Goal: Information Seeking & Learning: Learn about a topic

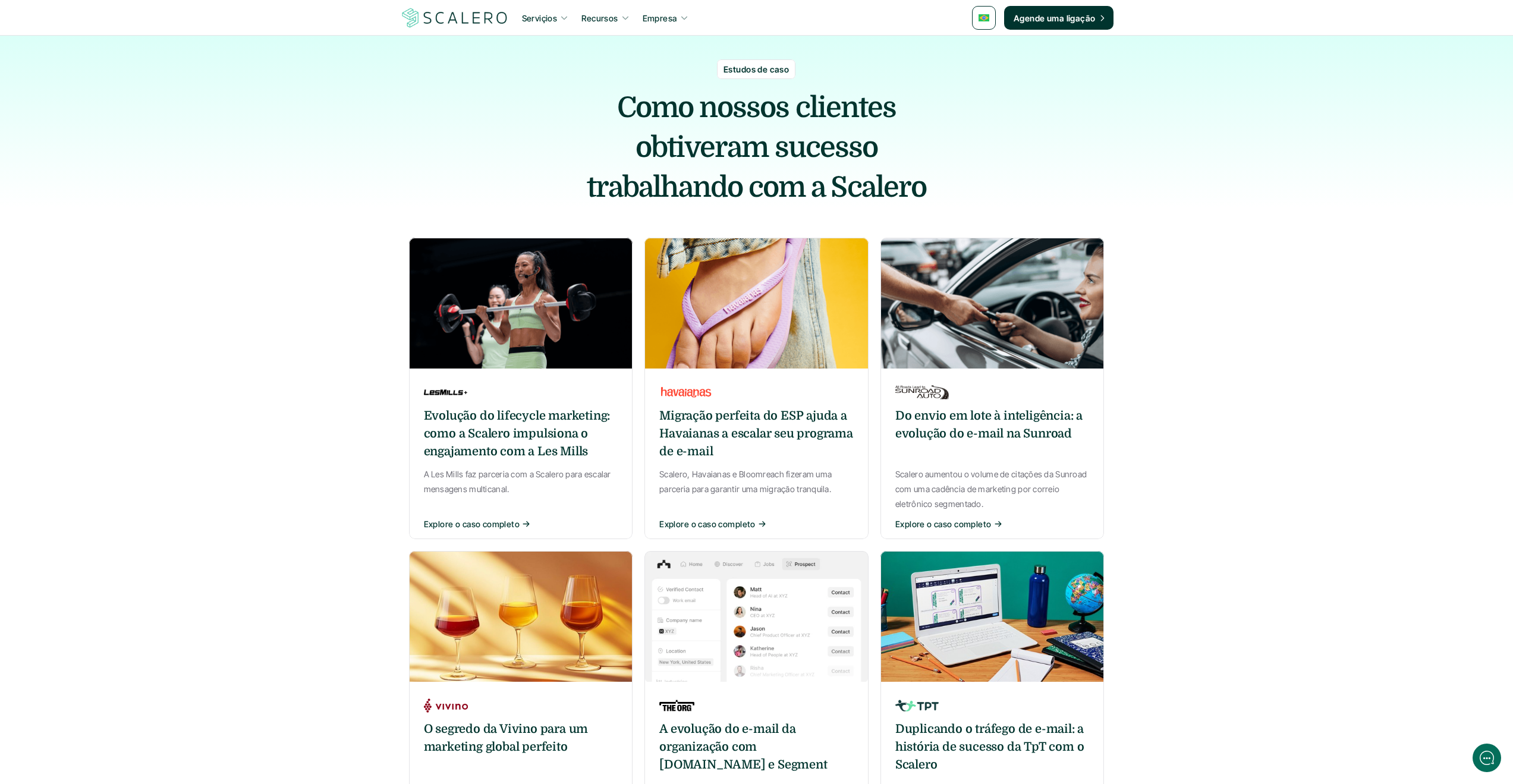
click at [713, 525] on p "Explore o caso completo" at bounding box center [707, 524] width 96 height 13
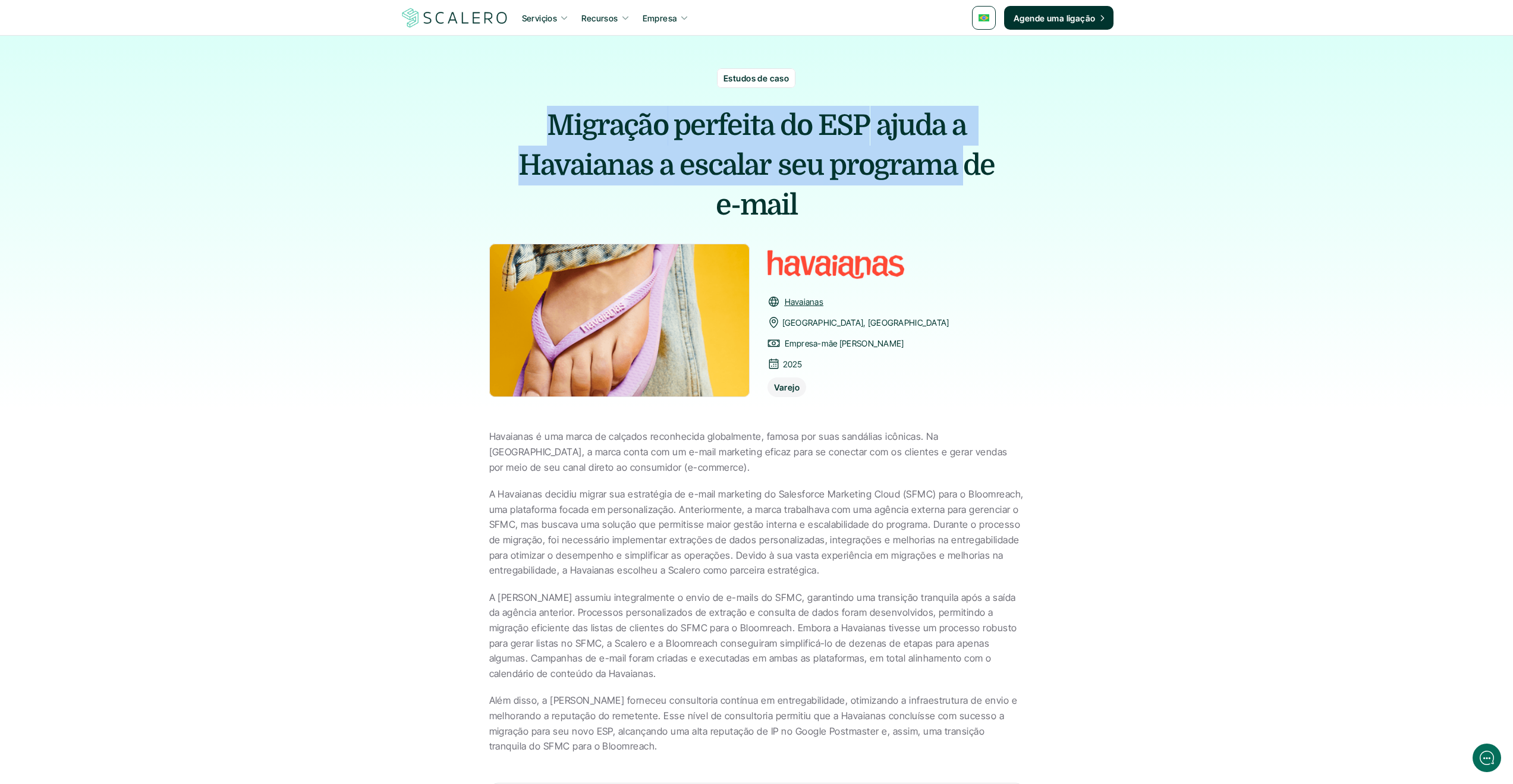
drag, startPoint x: 555, startPoint y: 124, endPoint x: 968, endPoint y: 165, distance: 415.0
click at [968, 165] on h1 "Migração perfeita do ESP ajuda a Havaianas a escalar seu programa de e-mail" at bounding box center [757, 166] width 535 height 120
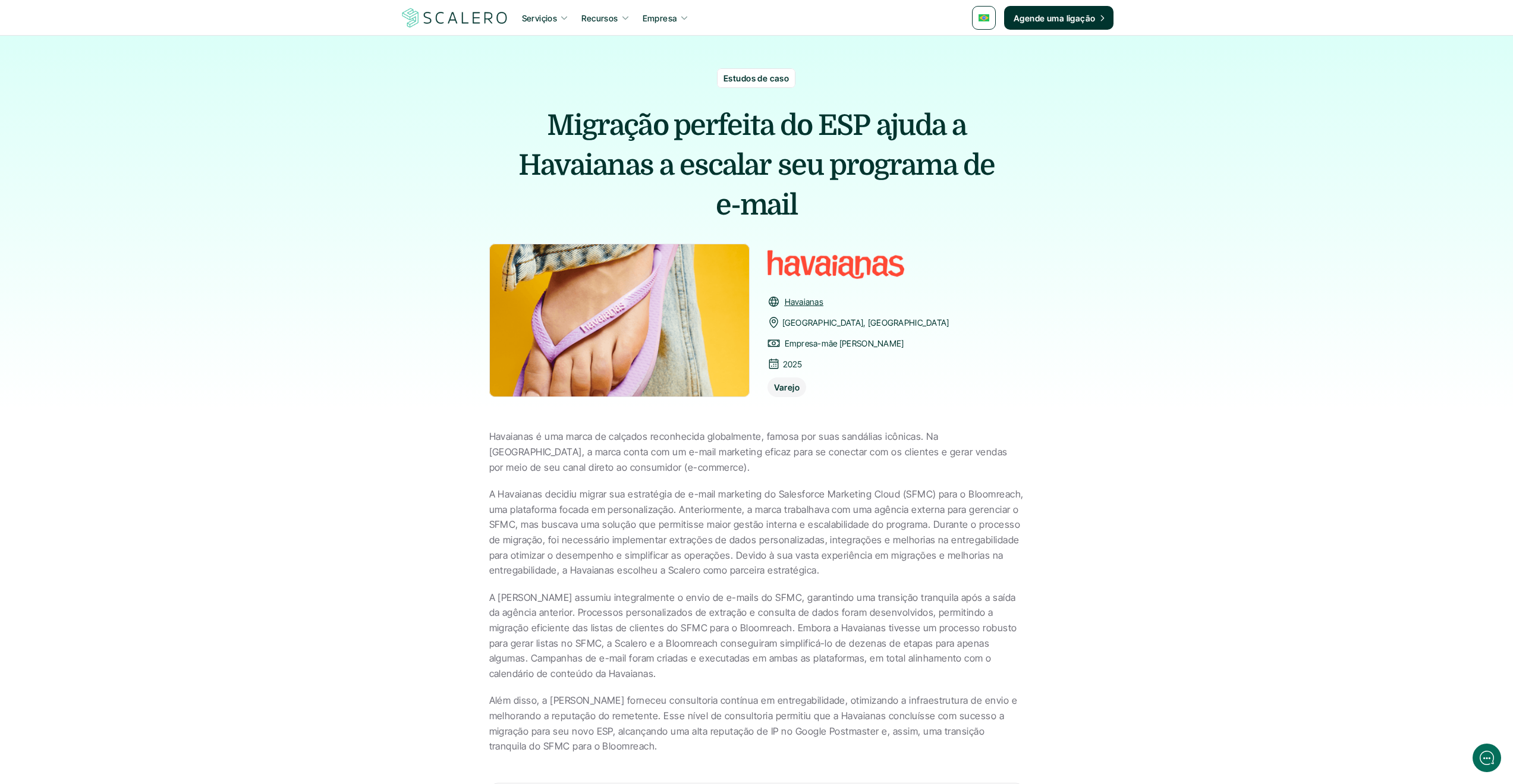
click at [968, 165] on span "de" at bounding box center [979, 166] width 32 height 40
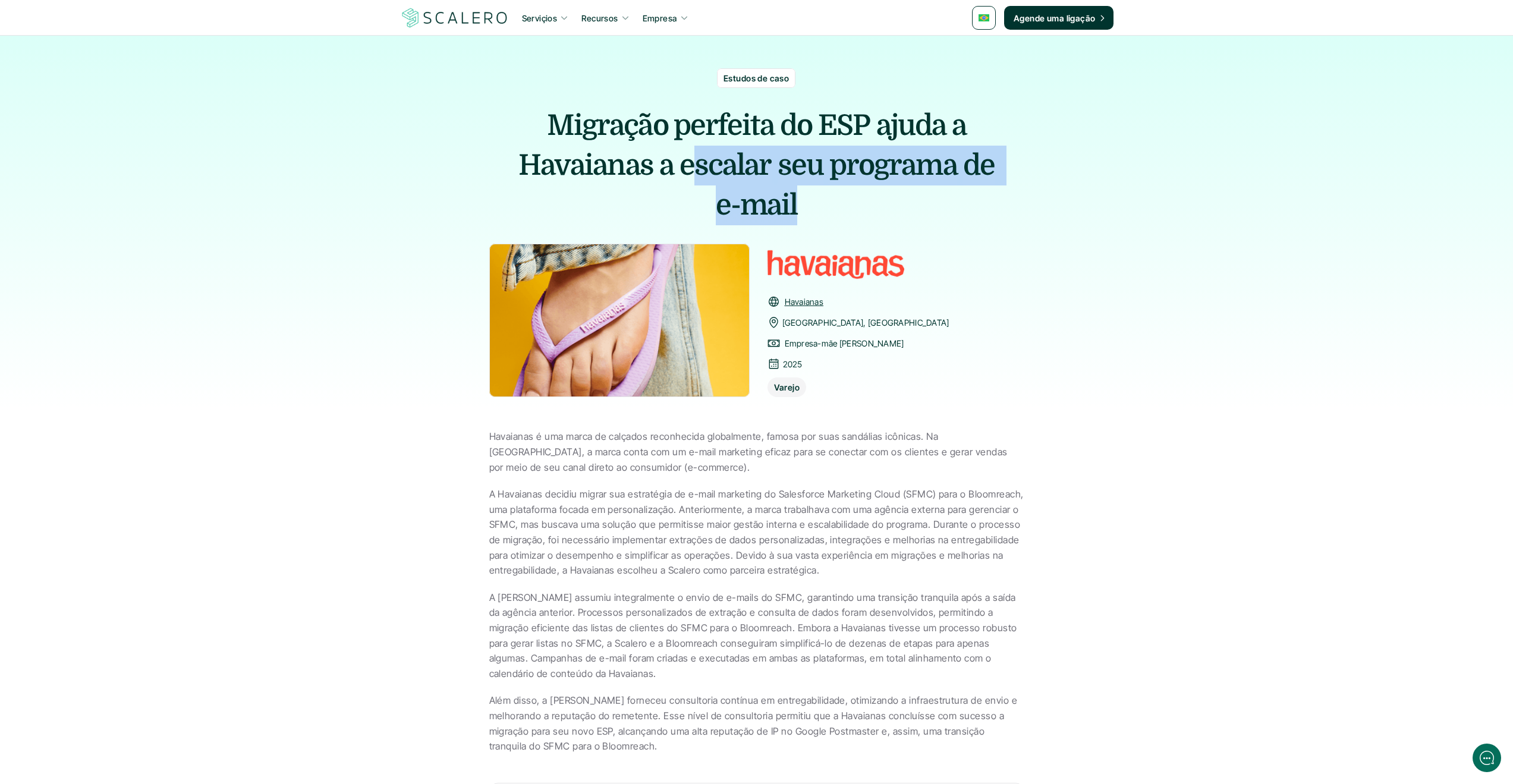
drag, startPoint x: 809, startPoint y: 188, endPoint x: 697, endPoint y: 158, distance: 115.9
click at [697, 158] on h1 "Migração perfeita do ESP ajuda a Havaianas a escalar seu programa de e-mail" at bounding box center [757, 166] width 535 height 120
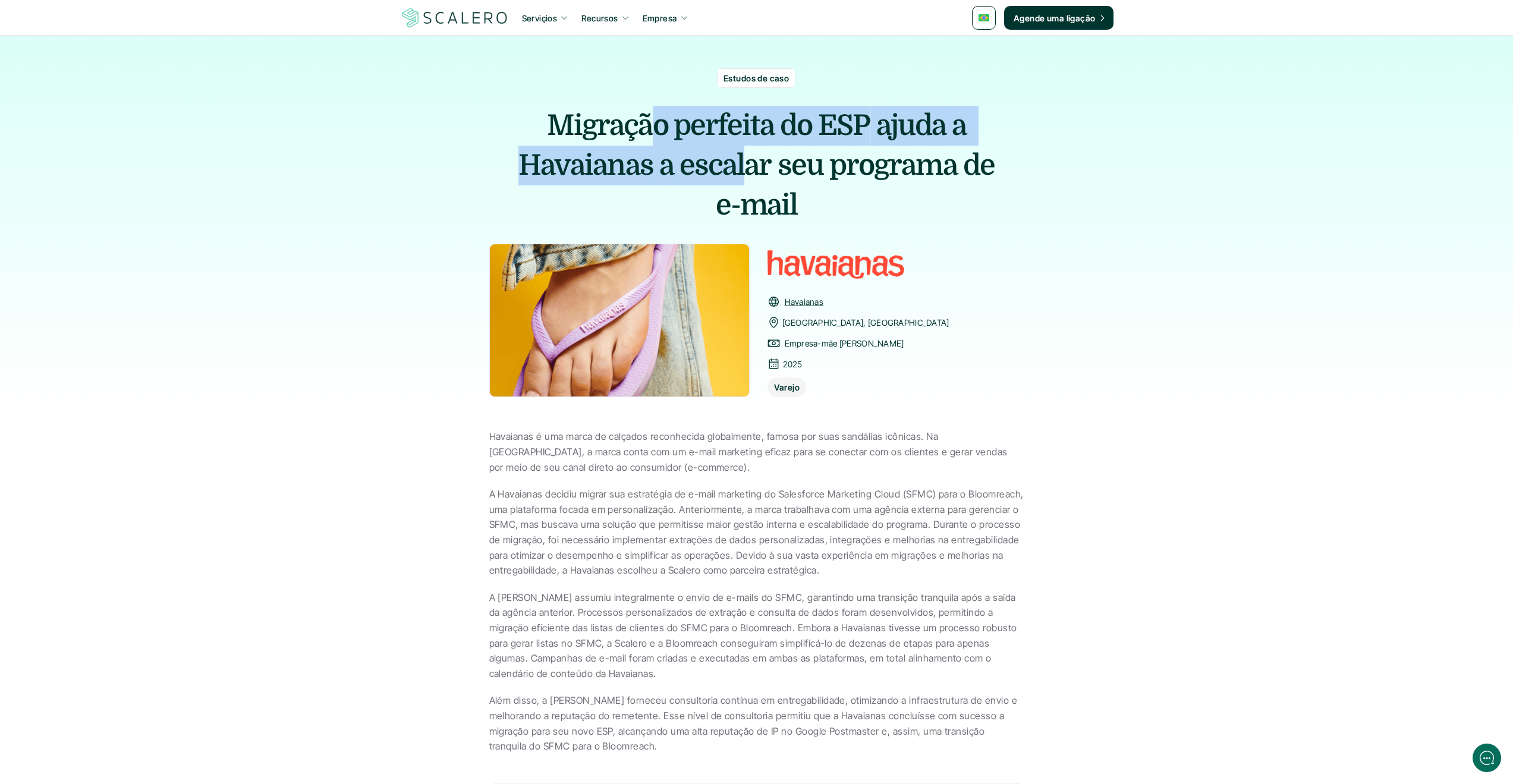
drag, startPoint x: 656, startPoint y: 122, endPoint x: 772, endPoint y: 185, distance: 132.0
click at [772, 185] on h1 "Migração perfeita do ESP ajuda a Havaianas a escalar seu programa de e-mail" at bounding box center [757, 166] width 535 height 120
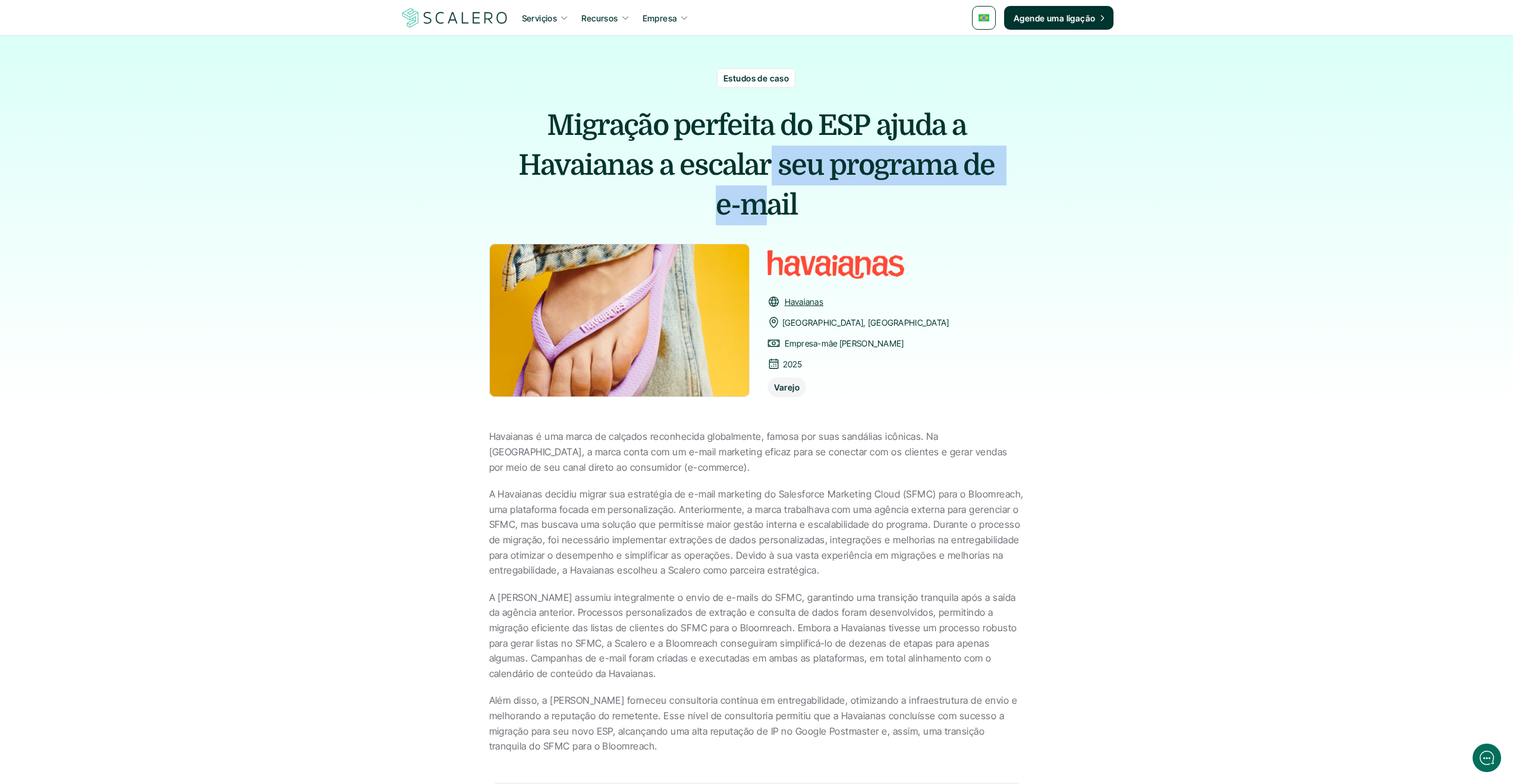
drag, startPoint x: 770, startPoint y: 184, endPoint x: 751, endPoint y: 185, distance: 19.0
click at [768, 184] on h1 "Migração perfeita do ESP ajuda a Havaianas a escalar seu programa de e-mail" at bounding box center [757, 166] width 535 height 120
click at [420, 224] on div "Estudos de caso Migração perfeita do ESP ajuda a Havaianas a escalar seu progra…" at bounding box center [756, 225] width 1513 height 379
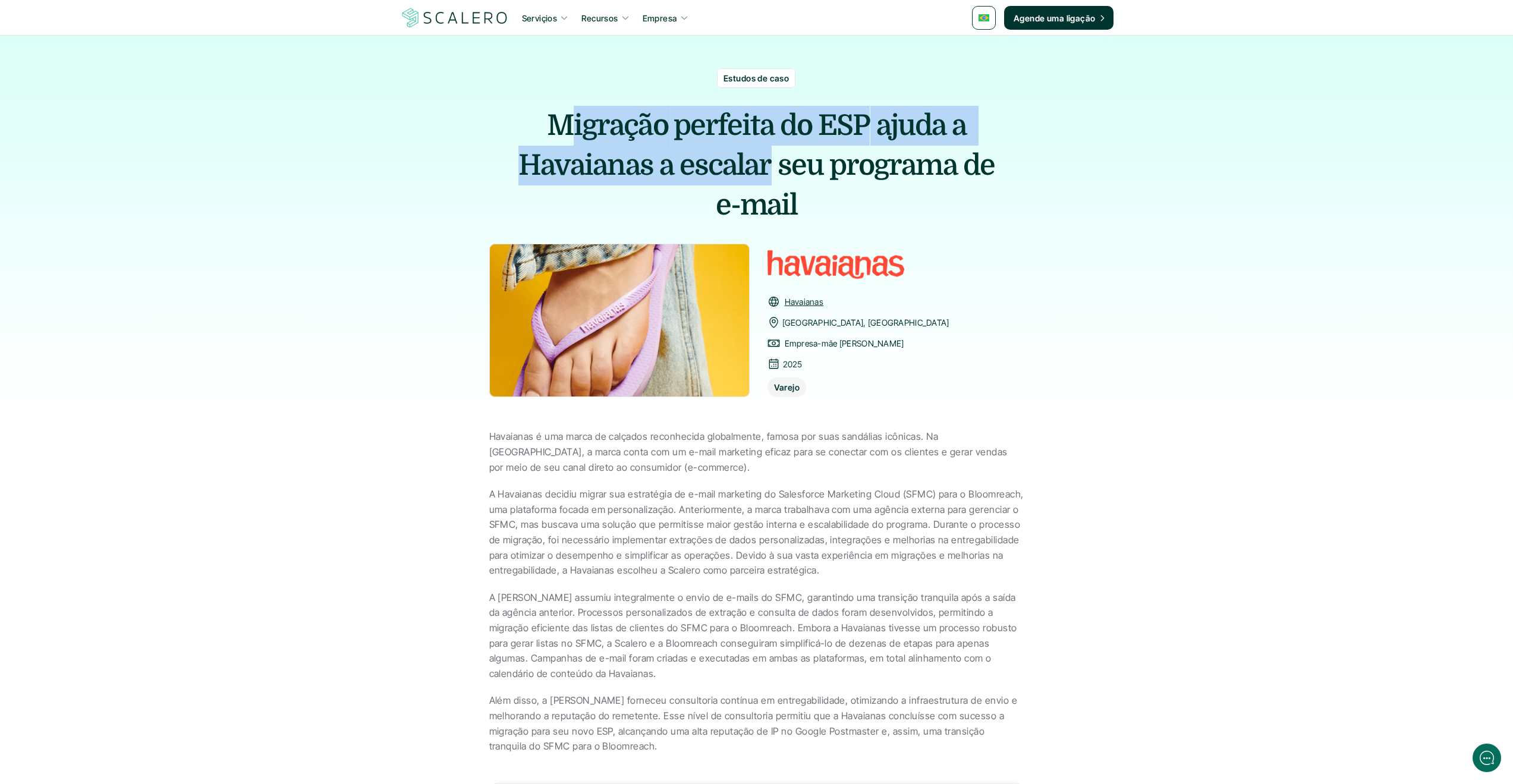
drag, startPoint x: 829, startPoint y: 173, endPoint x: 841, endPoint y: 175, distance: 12.2
click at [838, 174] on h1 "Migração perfeita do ESP ajuda a Havaianas a escalar seu programa de e-mail" at bounding box center [757, 166] width 535 height 120
click at [842, 175] on span "programa" at bounding box center [892, 166] width 128 height 40
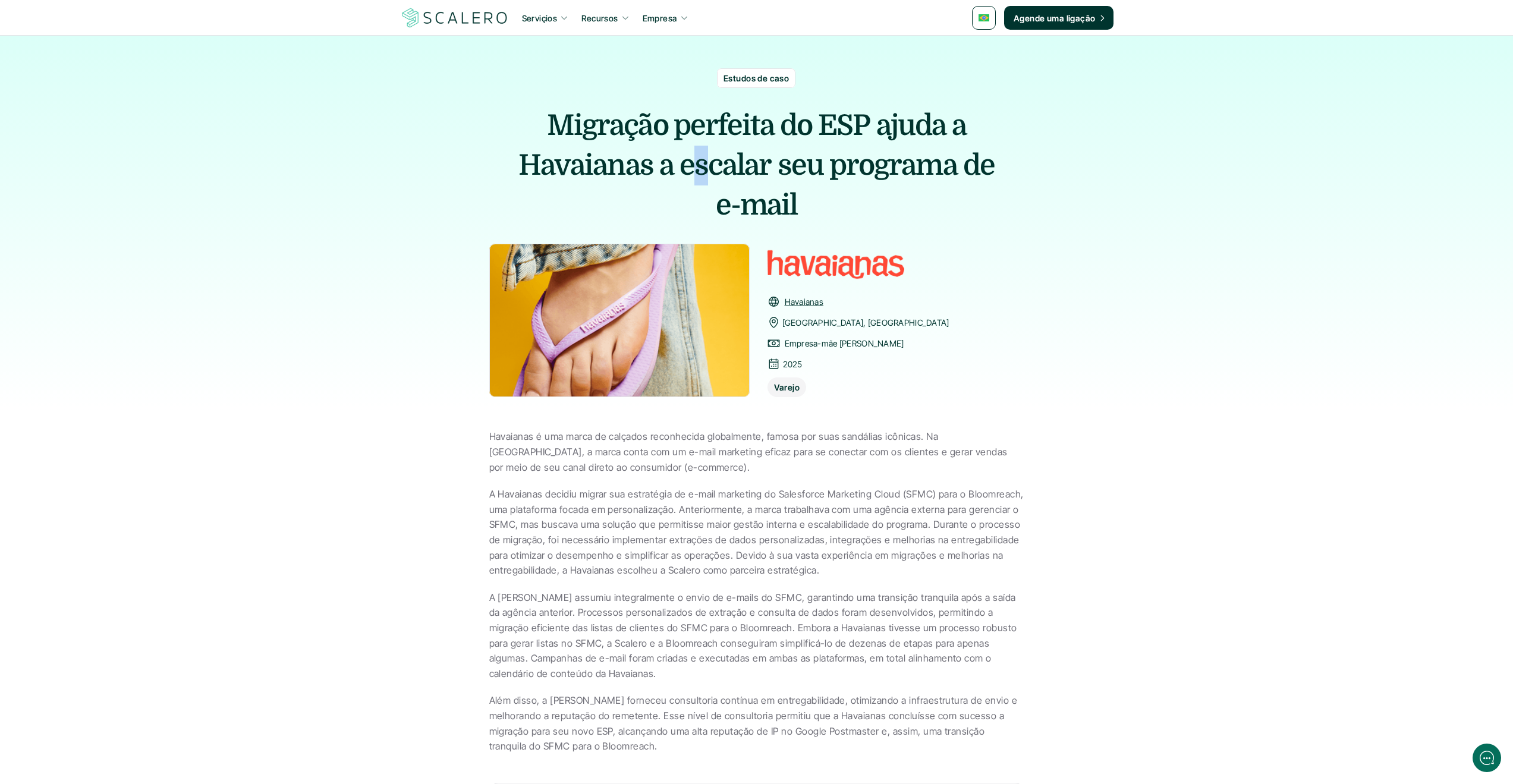
click at [681, 156] on span "escalar" at bounding box center [726, 166] width 92 height 40
click at [616, 134] on span "Migração" at bounding box center [607, 126] width 121 height 40
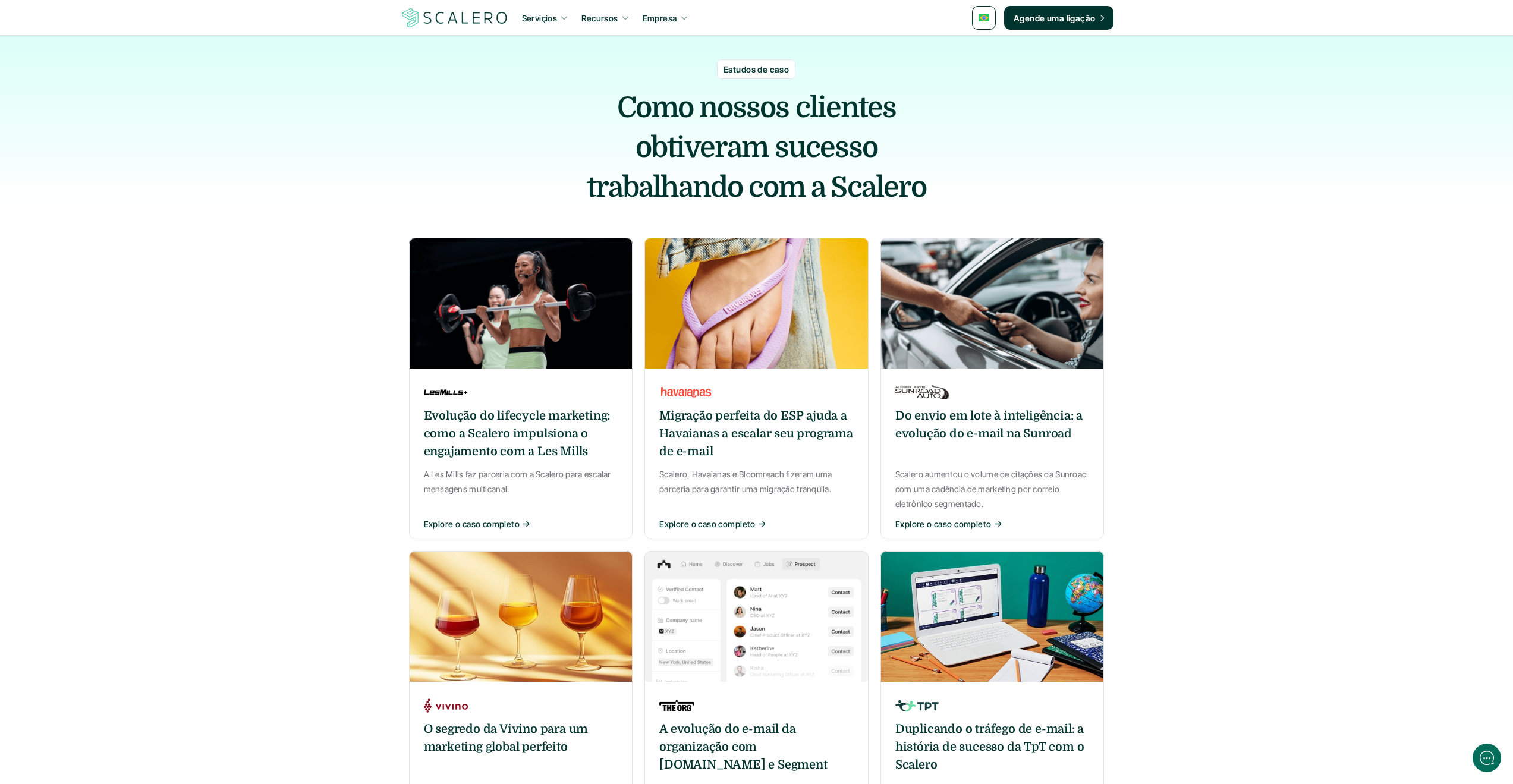
click at [299, 152] on div "Estudos de caso Como nossos clientes obtiveram sucesso trabalhando com a Scalero" at bounding box center [756, 122] width 1513 height 173
click at [274, 239] on section "Estudos de caso Como nossos clientes obtiveram sucesso trabalhando com a Scaler…" at bounding box center [756, 625] width 1513 height 1249
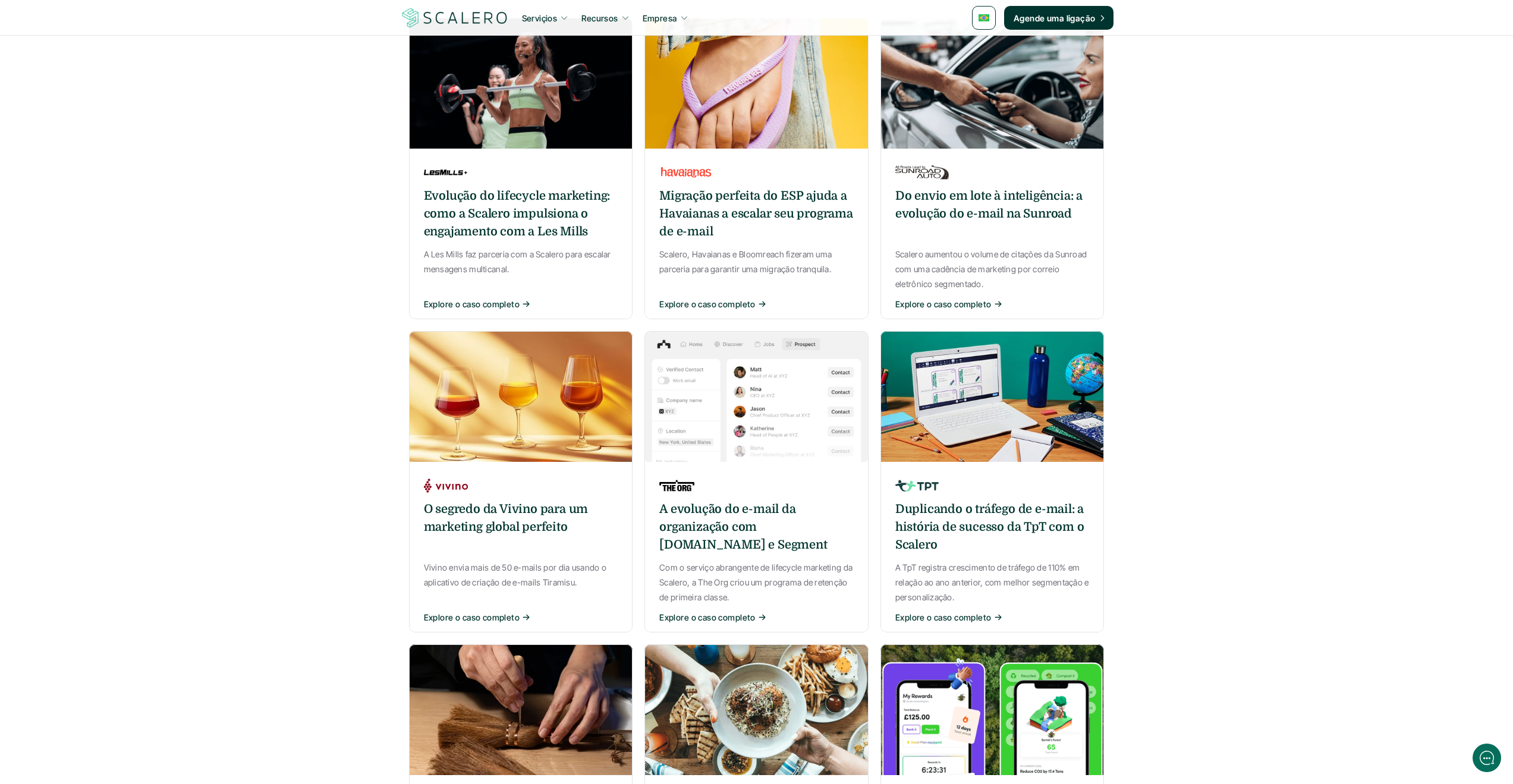
scroll to position [238, 0]
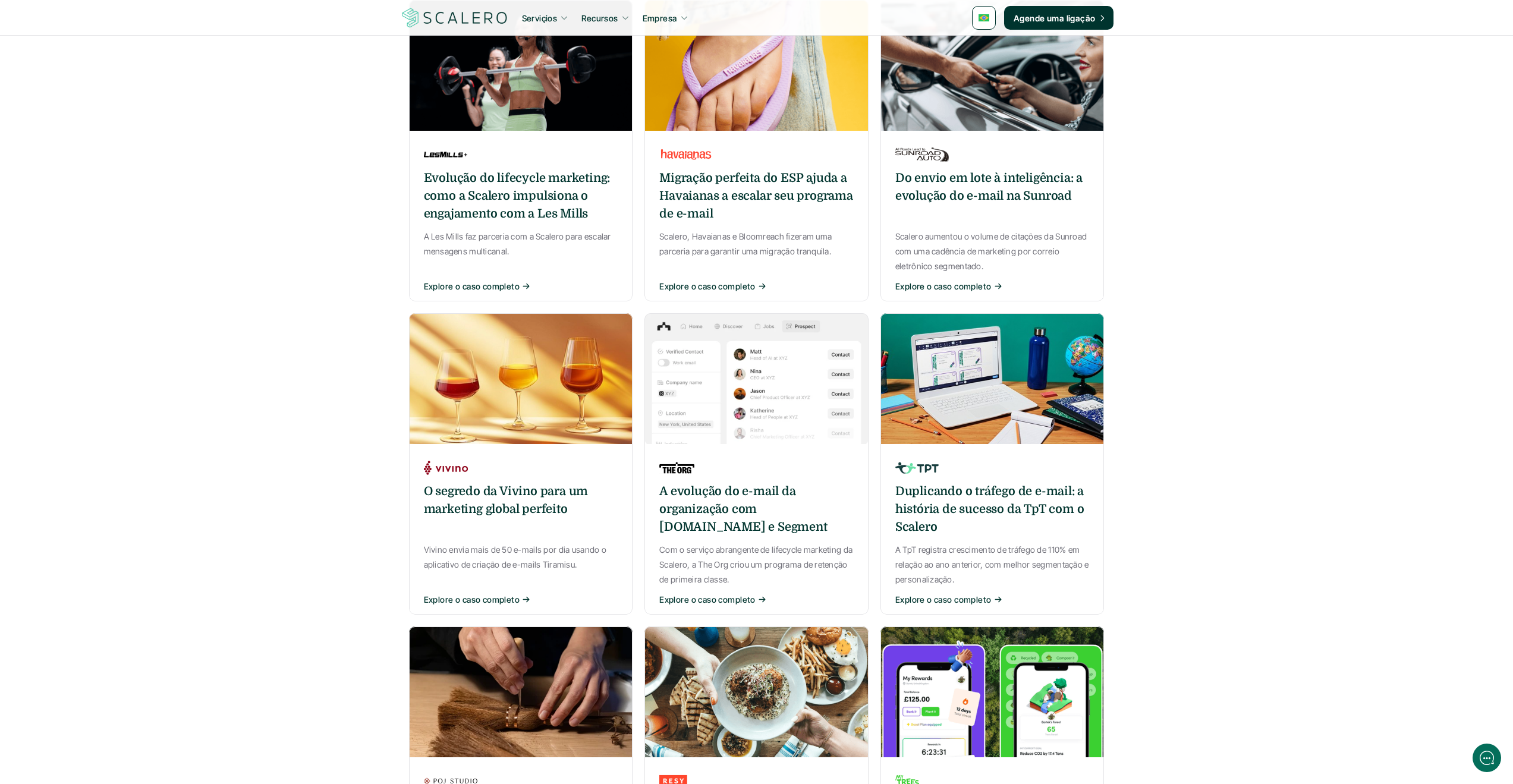
click at [489, 597] on p "Explore o caso completo" at bounding box center [471, 599] width 96 height 13
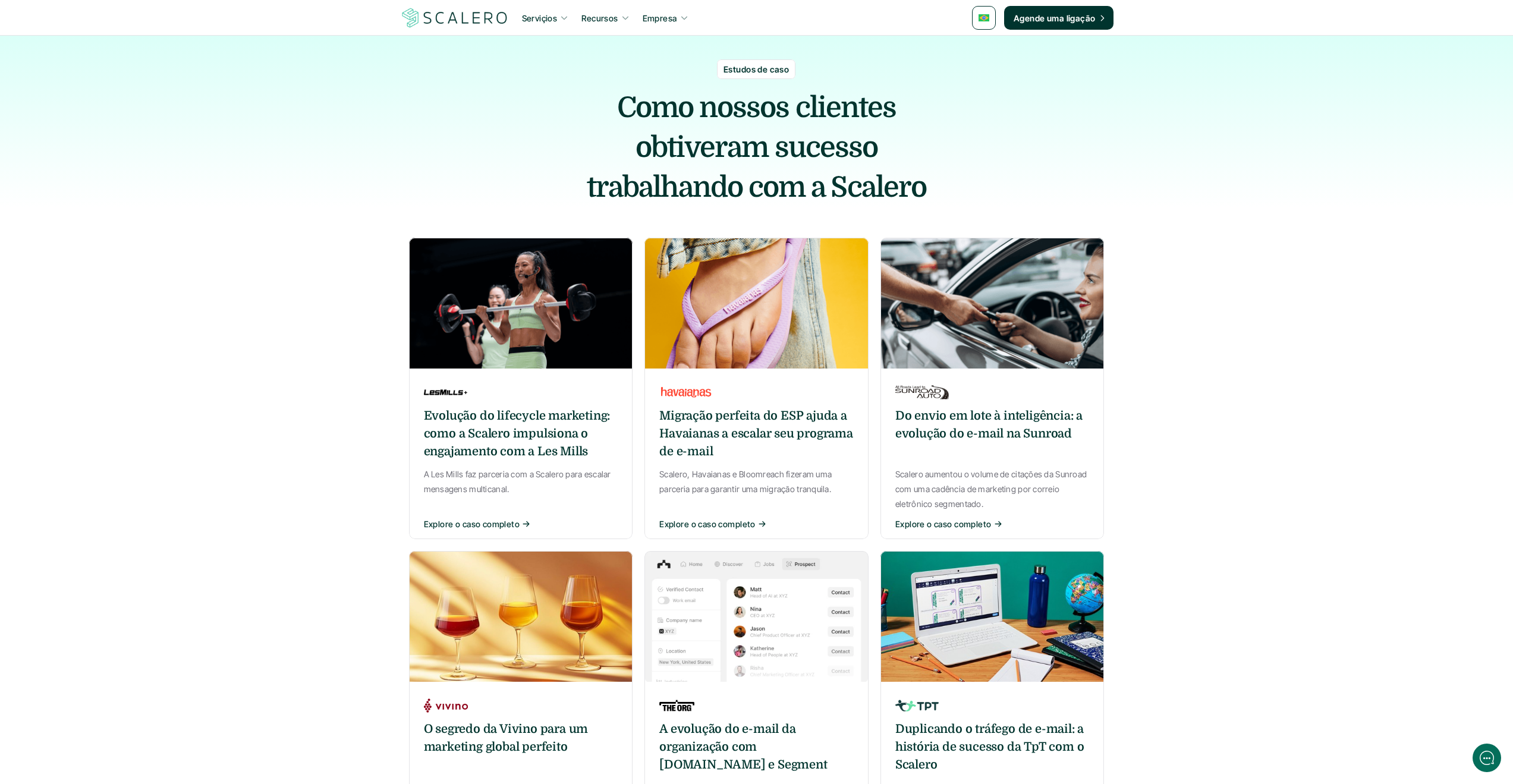
click at [481, 522] on p "Explore o caso completo" at bounding box center [471, 524] width 96 height 13
click at [964, 525] on p "Explore o caso completo" at bounding box center [943, 524] width 96 height 13
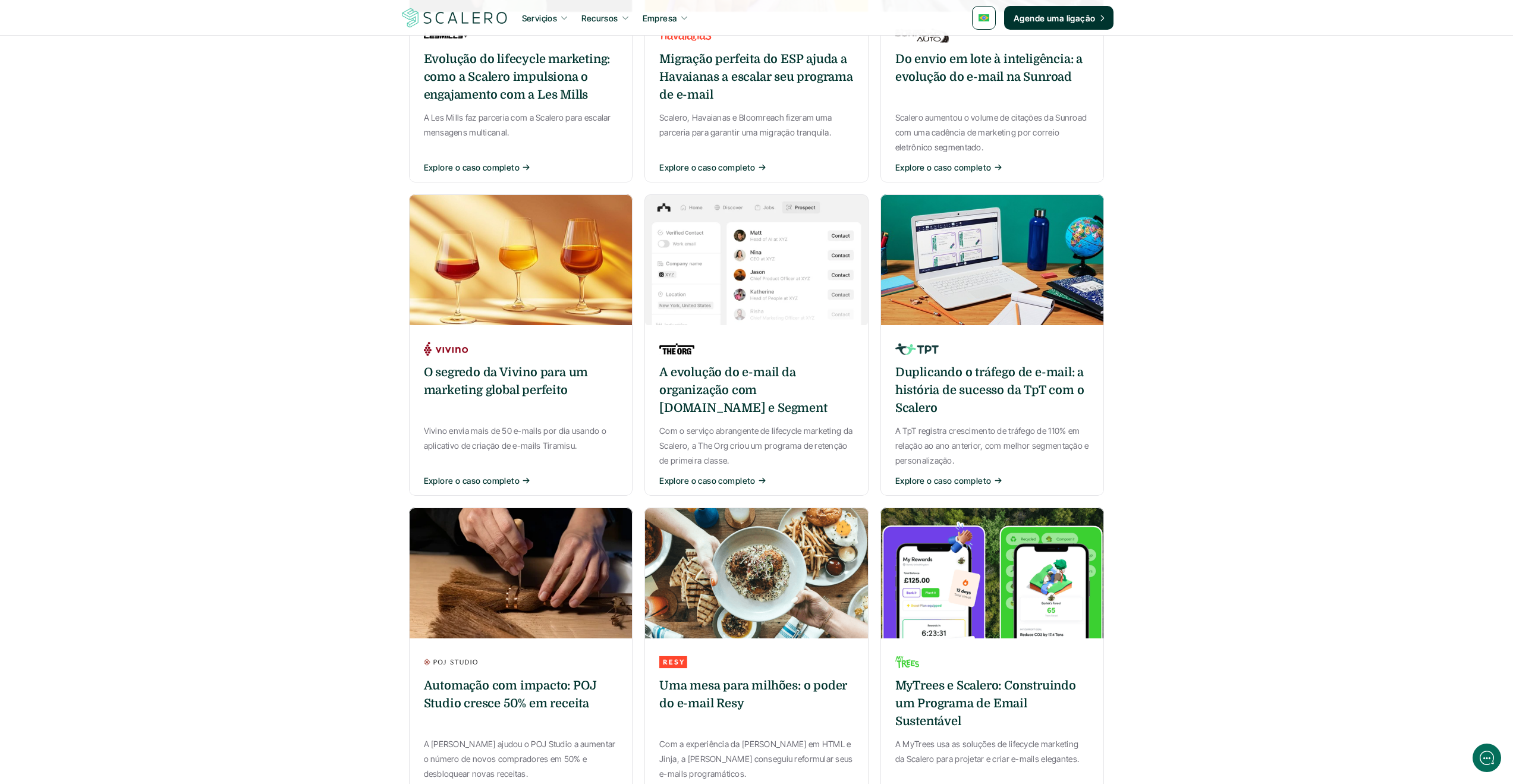
scroll to position [475, 0]
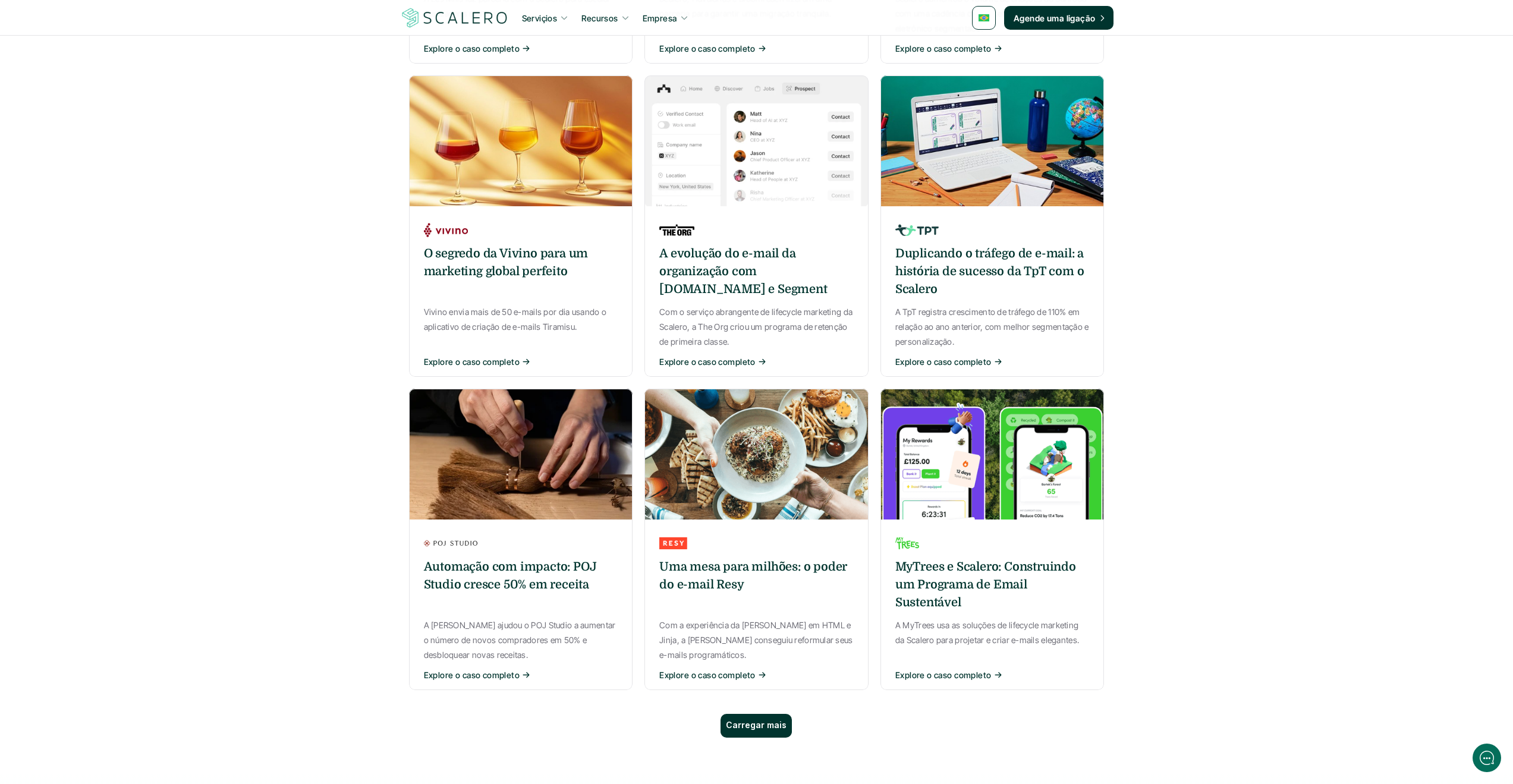
click at [941, 676] on p "Explore o caso completo" at bounding box center [943, 675] width 96 height 13
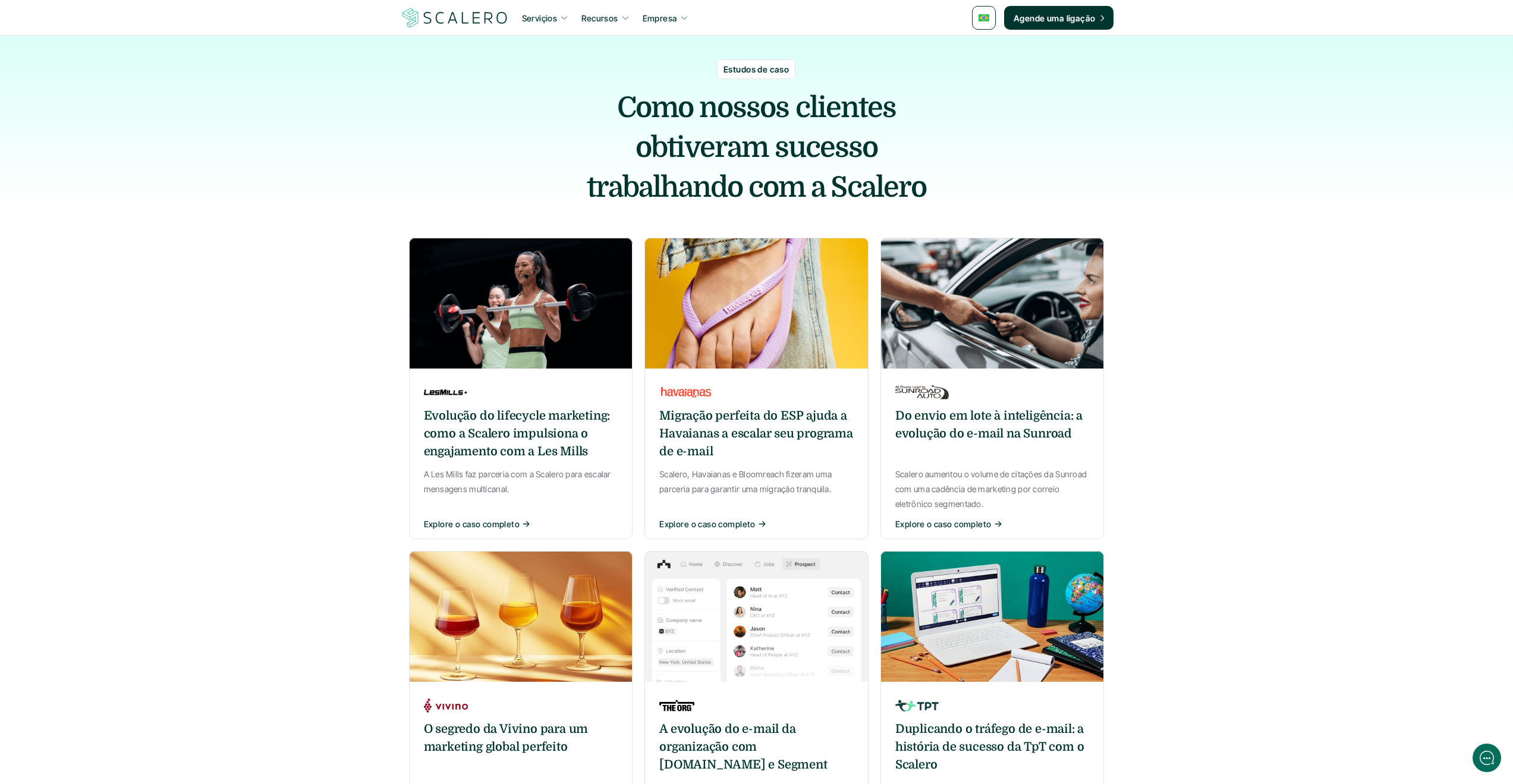
click at [919, 421] on h6 "Do envio em lote à inteligência: a evolução do e-mail na Sunroad" at bounding box center [993, 425] width 194 height 36
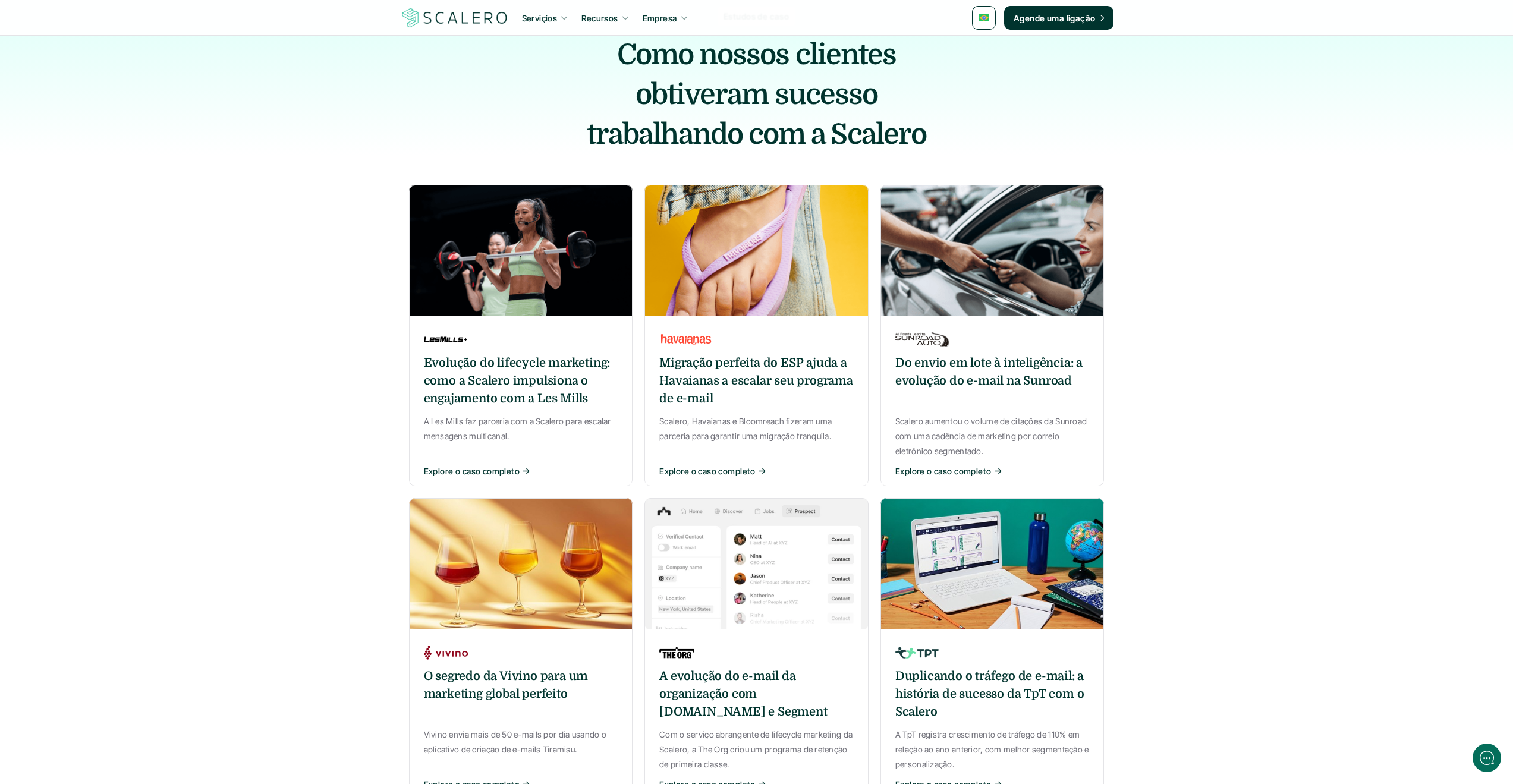
scroll to position [119, 0]
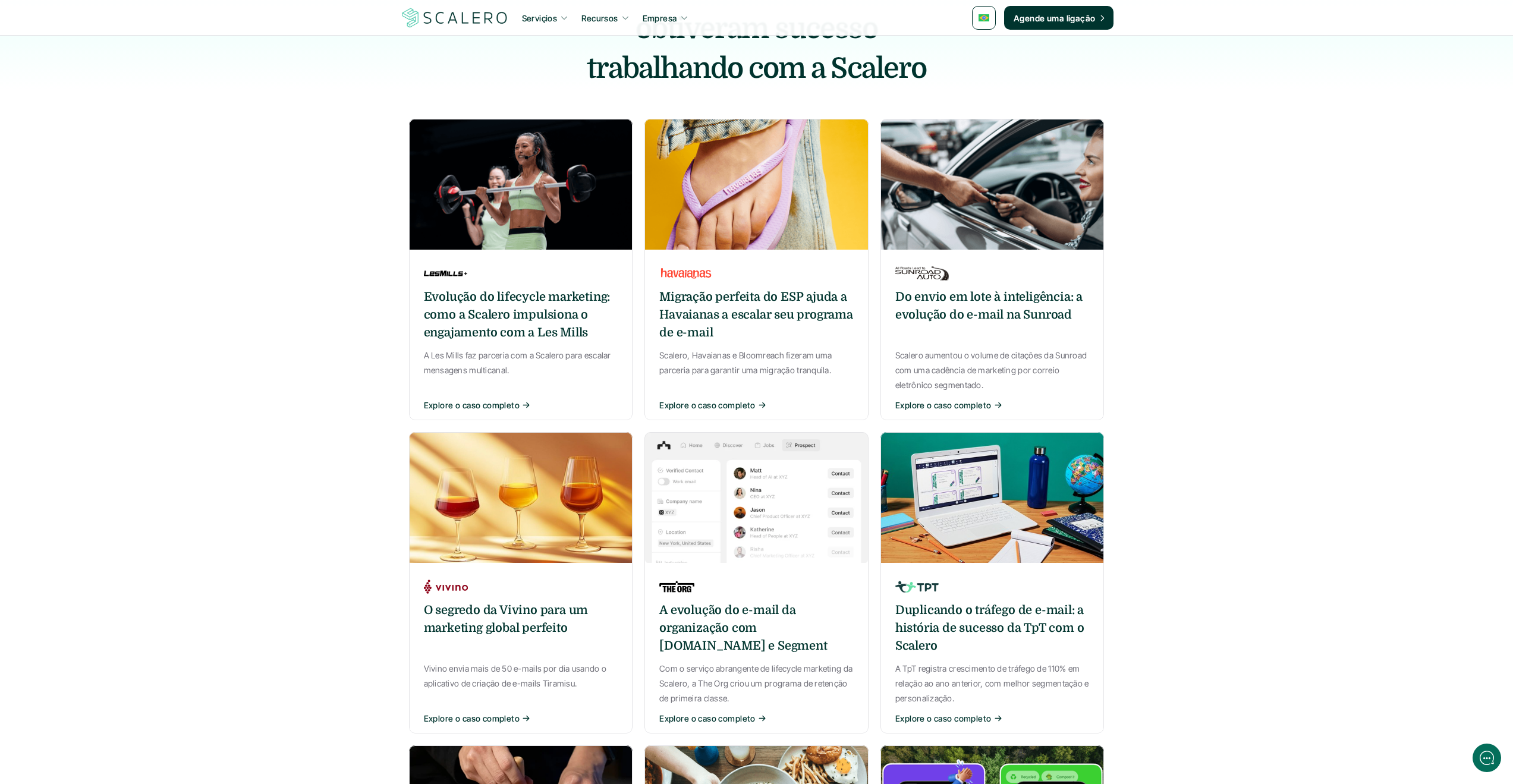
click at [707, 629] on h6 "A evolução do e-mail da organização com [DOMAIN_NAME] e Segment" at bounding box center [756, 628] width 194 height 53
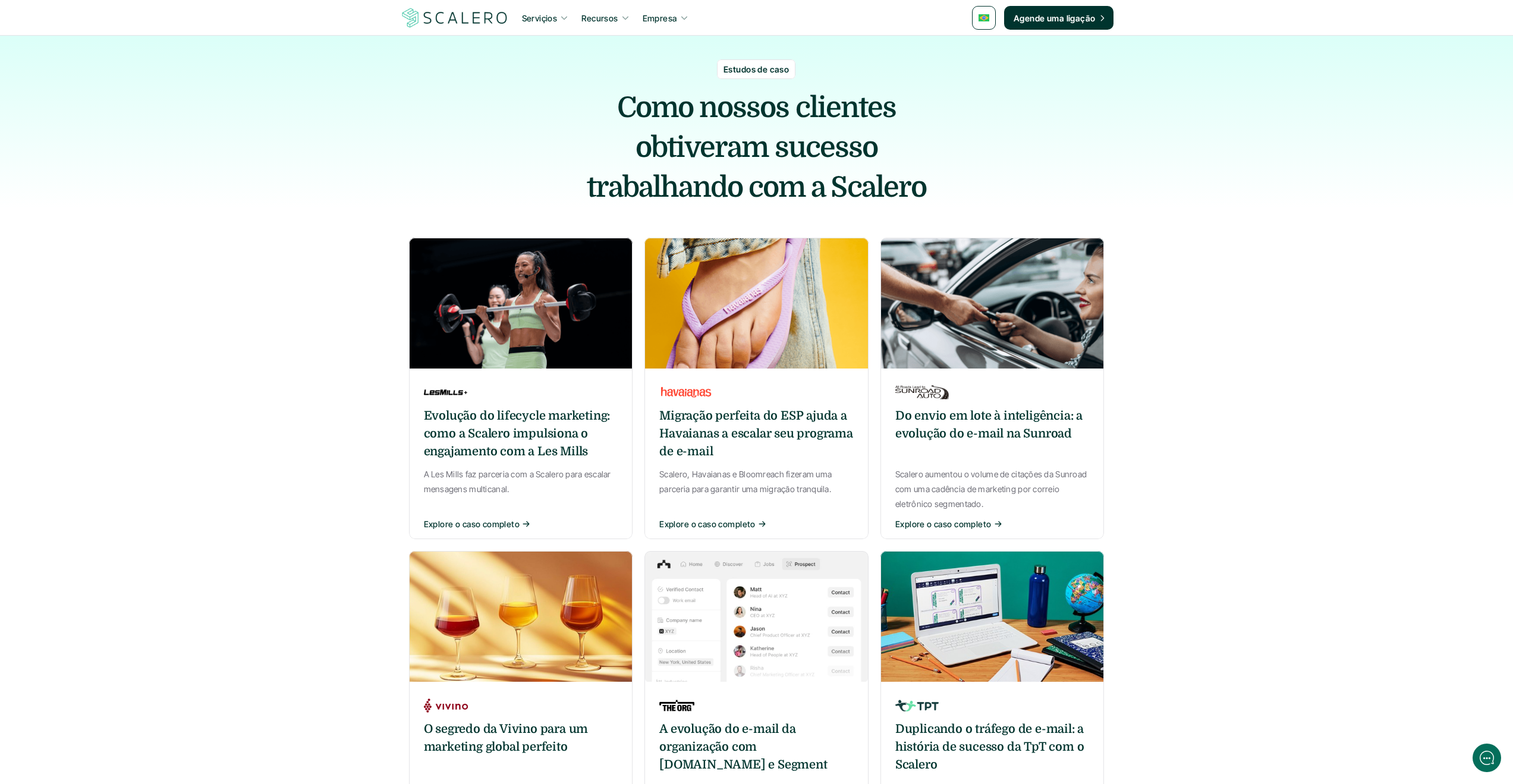
click at [951, 738] on h6 "Duplicando o tráfego de e-mail: a história de sucesso da TpT com o Scalero" at bounding box center [993, 747] width 194 height 53
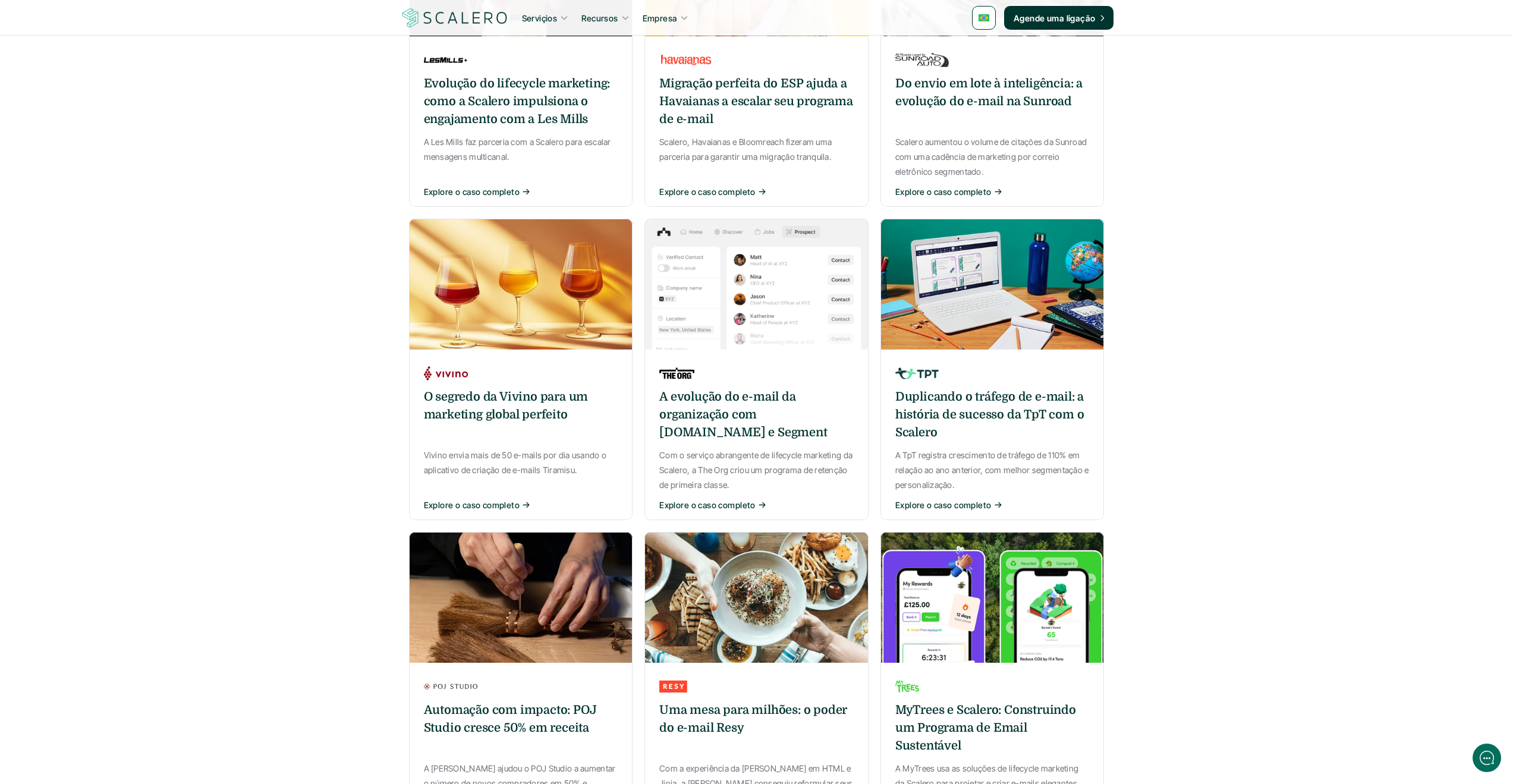
scroll to position [475, 0]
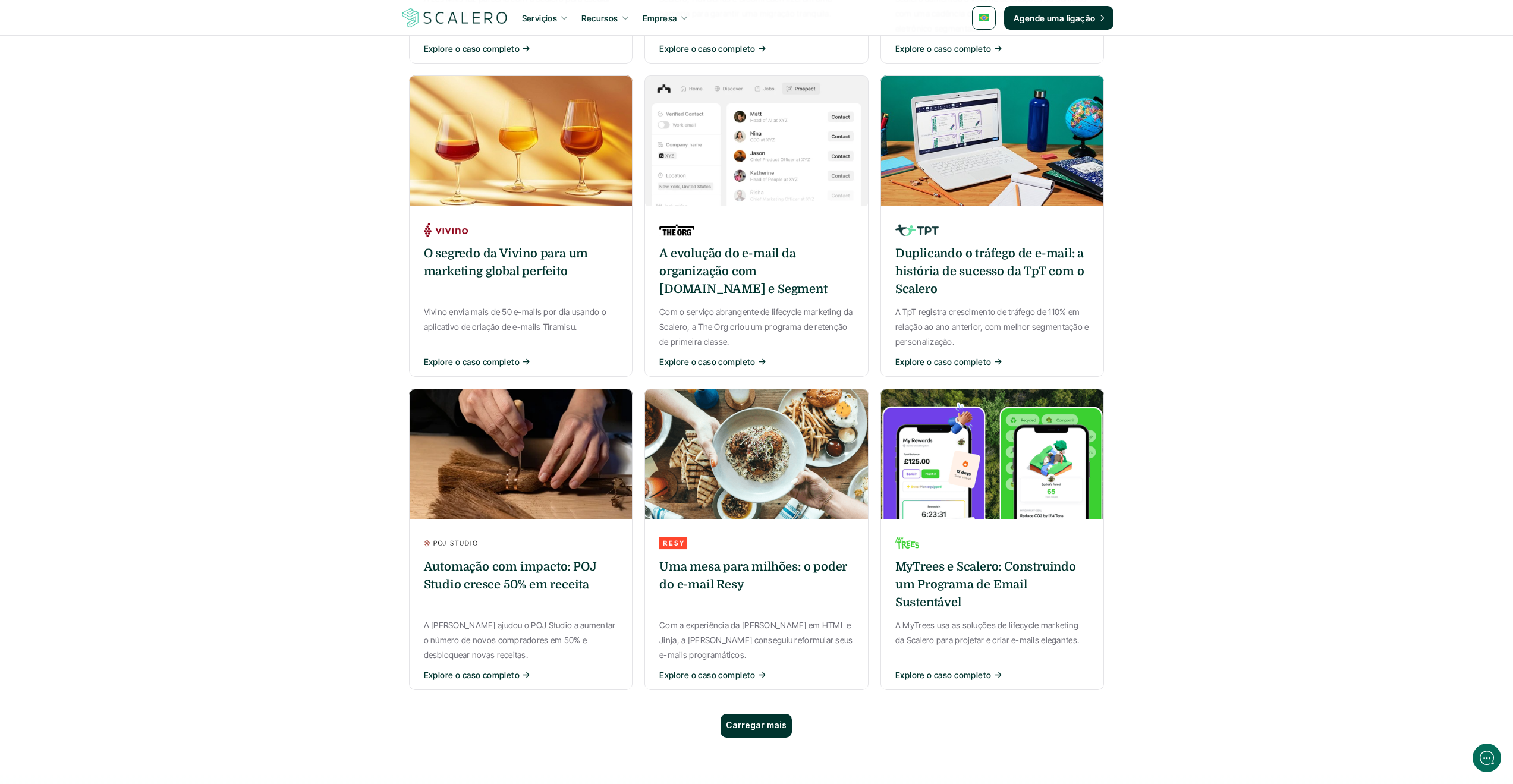
click at [516, 575] on h6 "Automação com impacto: POJ Studio cresce 50% em receita" at bounding box center [520, 575] width 194 height 36
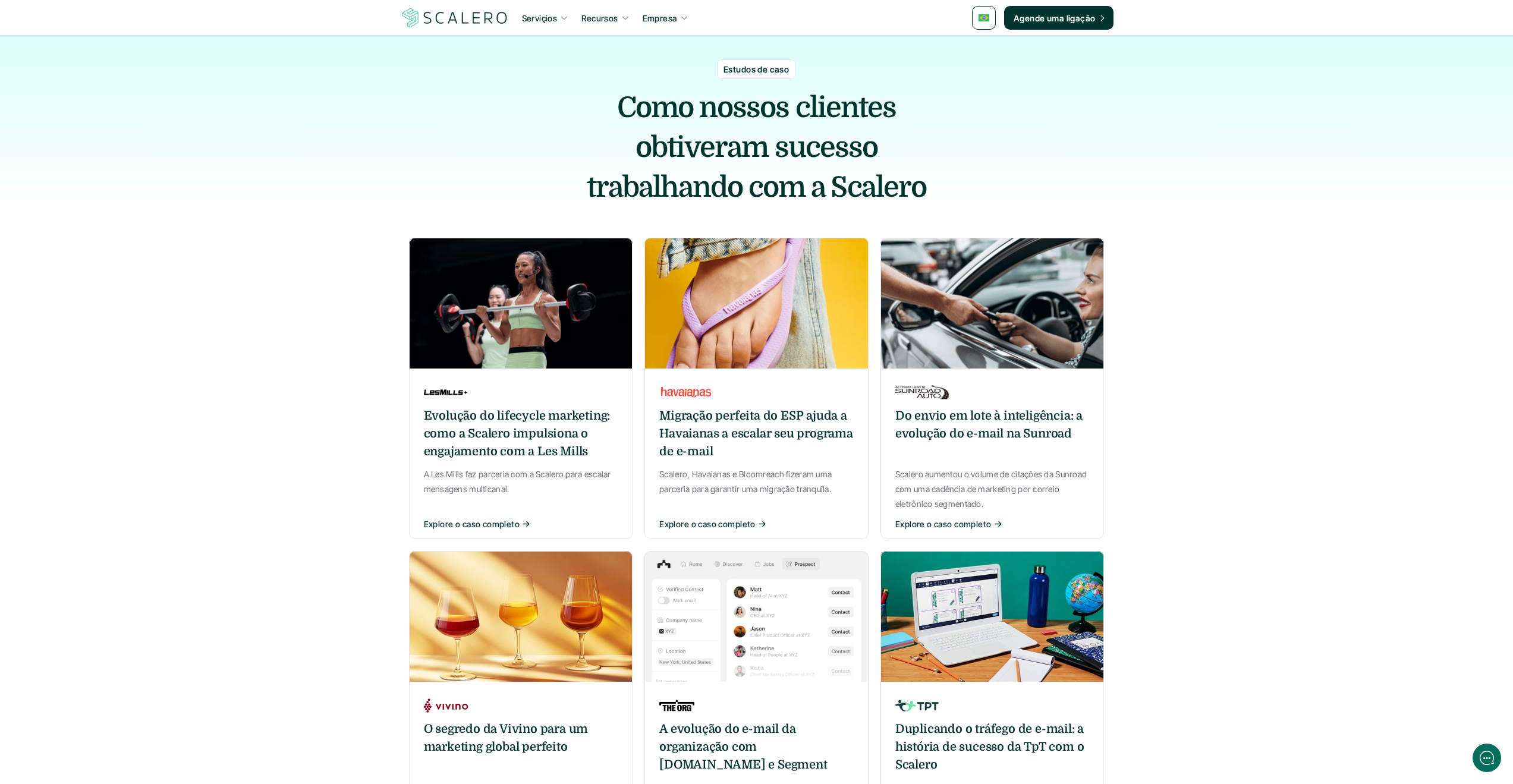
click at [741, 749] on h6 "A evolução do e-mail da organização com [DOMAIN_NAME] e Segment" at bounding box center [756, 747] width 194 height 53
click at [979, 735] on h6 "Duplicando o tráfego de e-mail: a história de sucesso da TpT com o Scalero" at bounding box center [993, 747] width 194 height 53
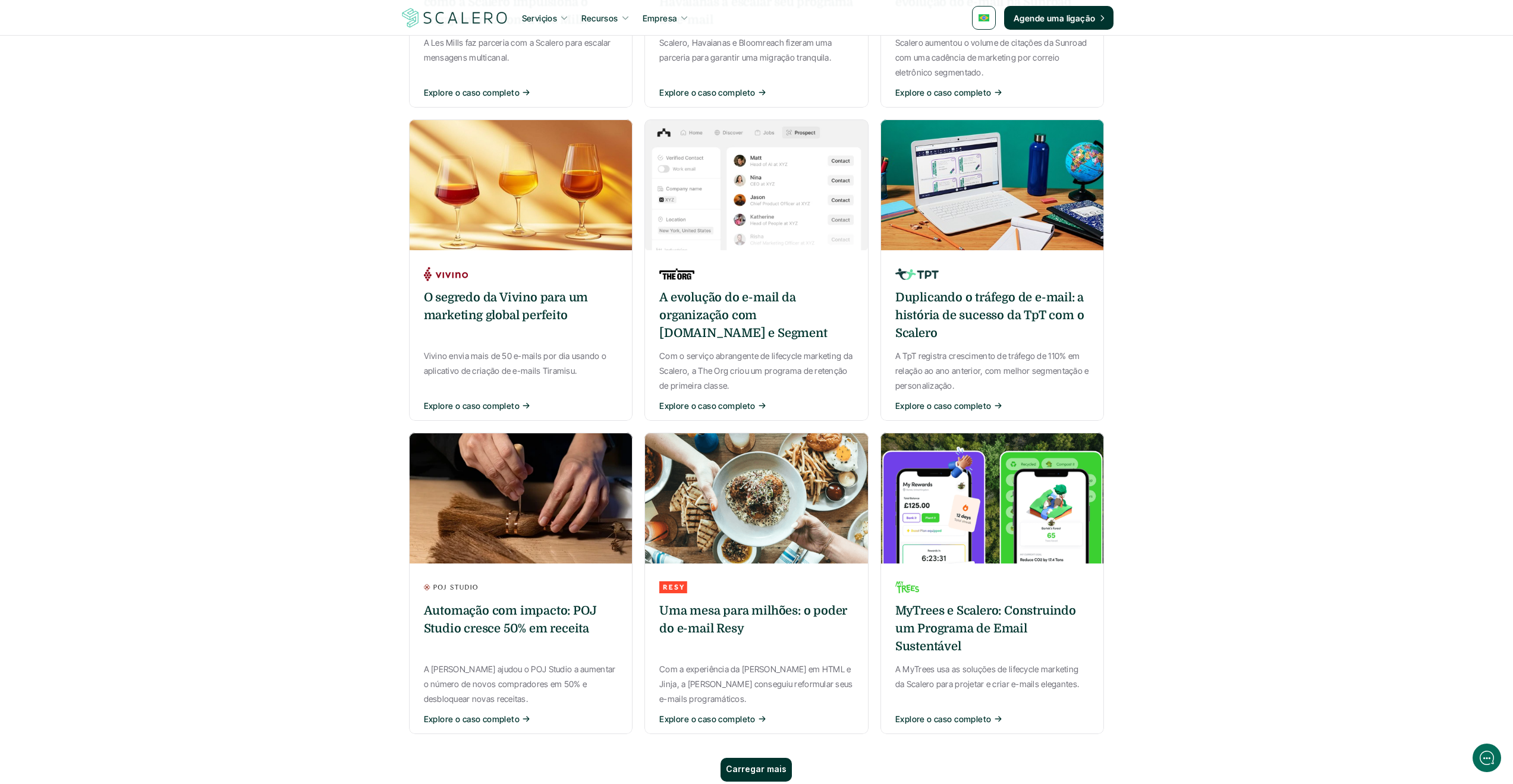
scroll to position [475, 0]
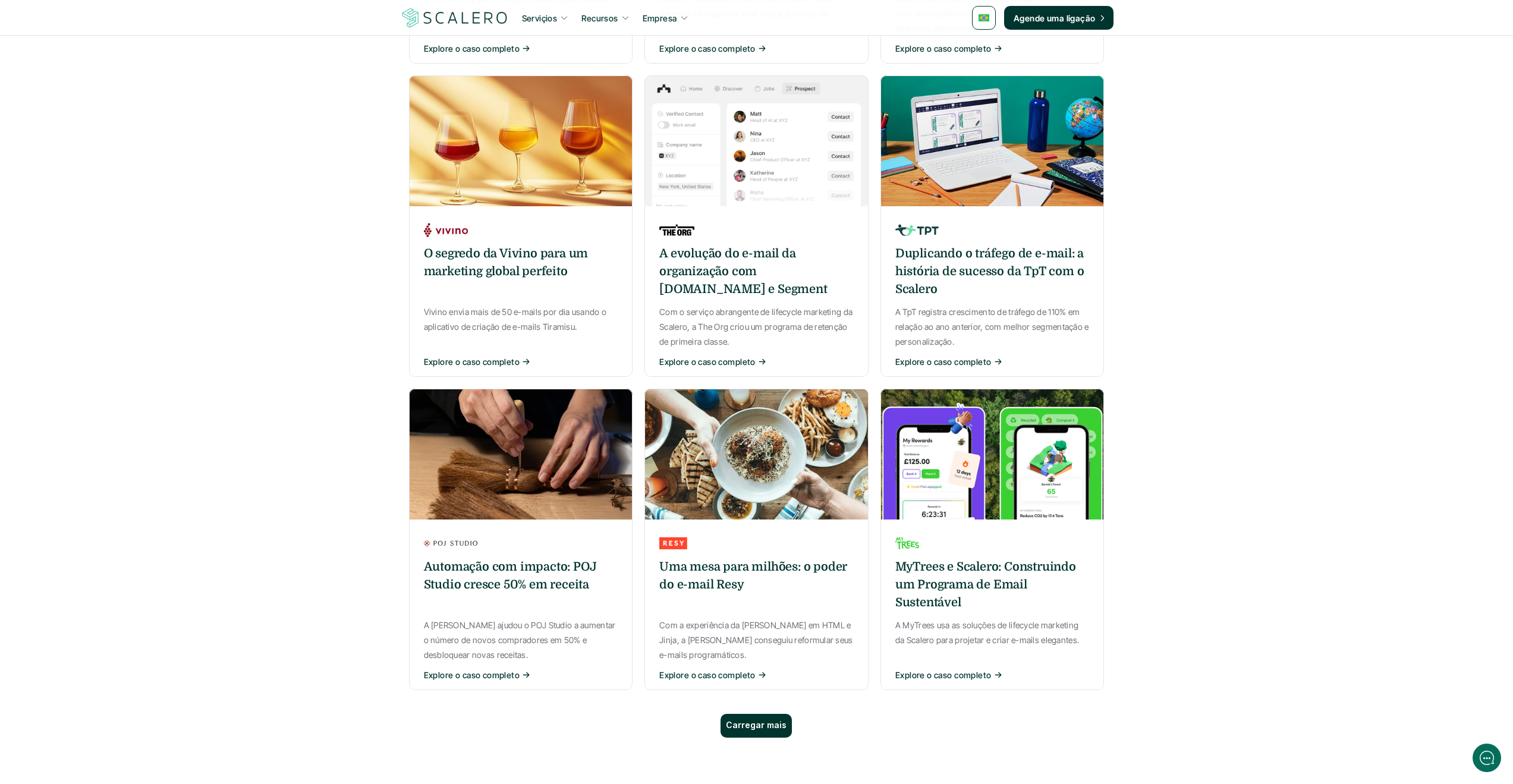
click at [766, 724] on p "Carregar mais" at bounding box center [756, 726] width 61 height 10
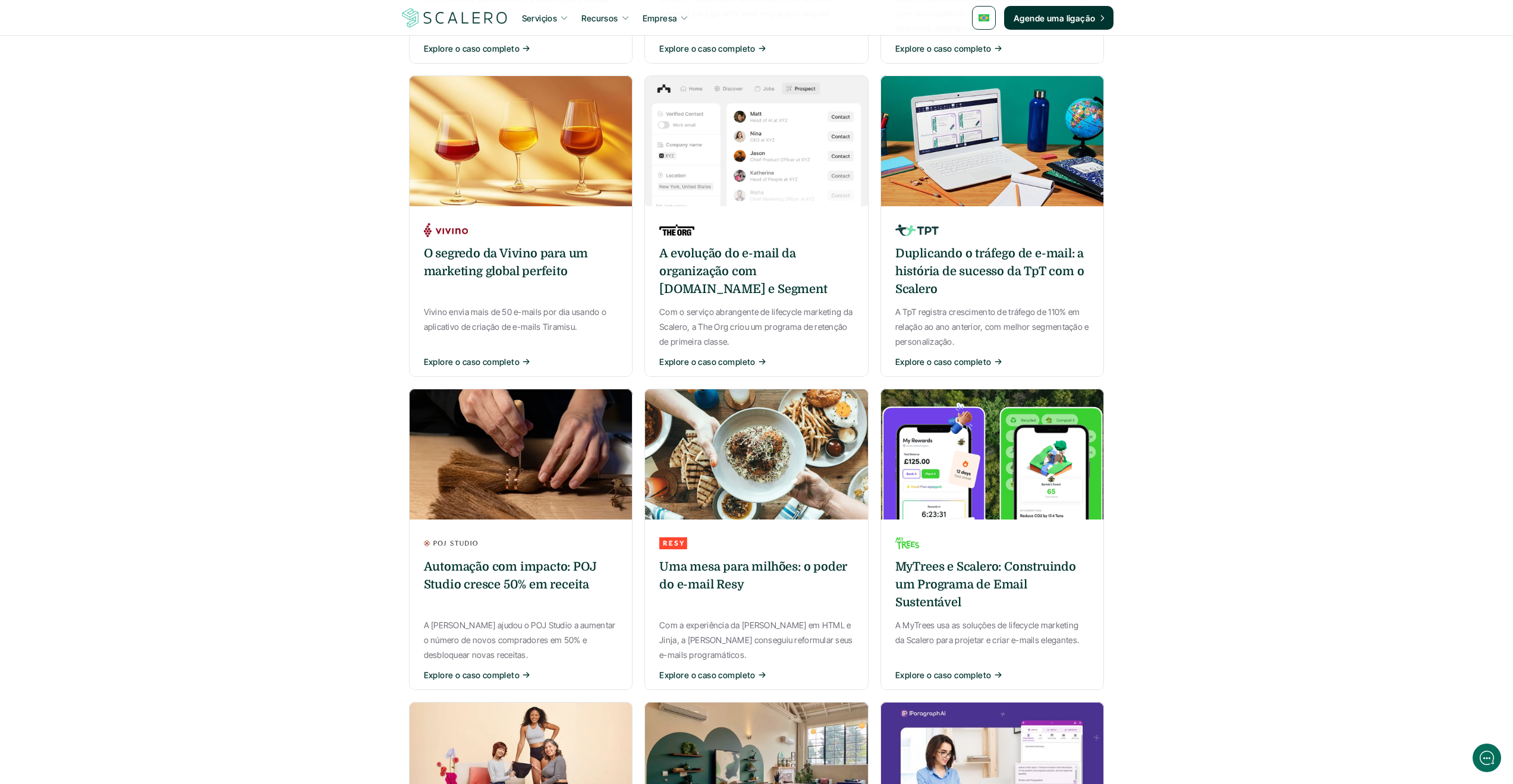
scroll to position [832, 0]
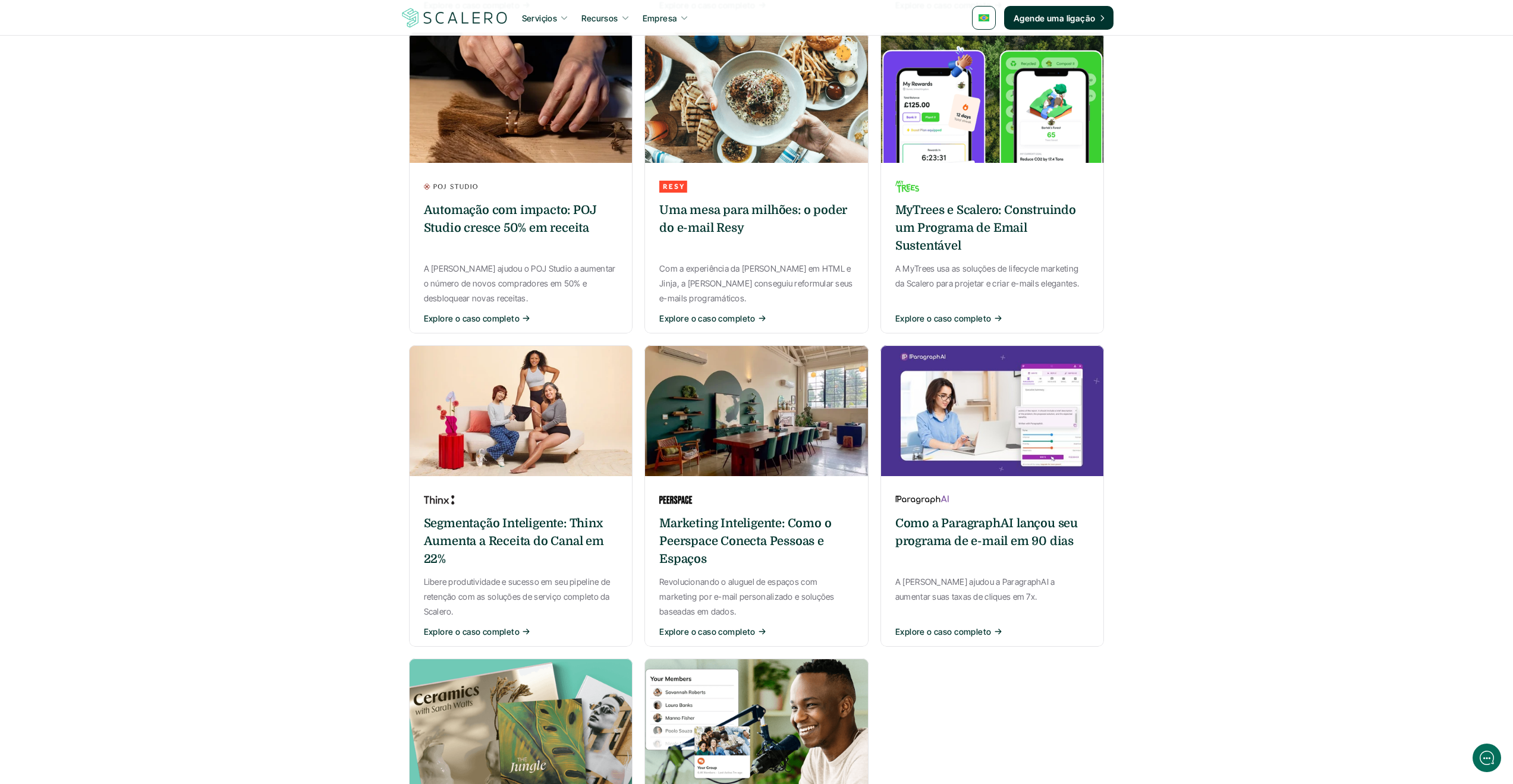
click at [487, 535] on h6 "Segmentação Inteligente: Thinx Aumenta a Receita do Canal em 22%" at bounding box center [520, 541] width 194 height 53
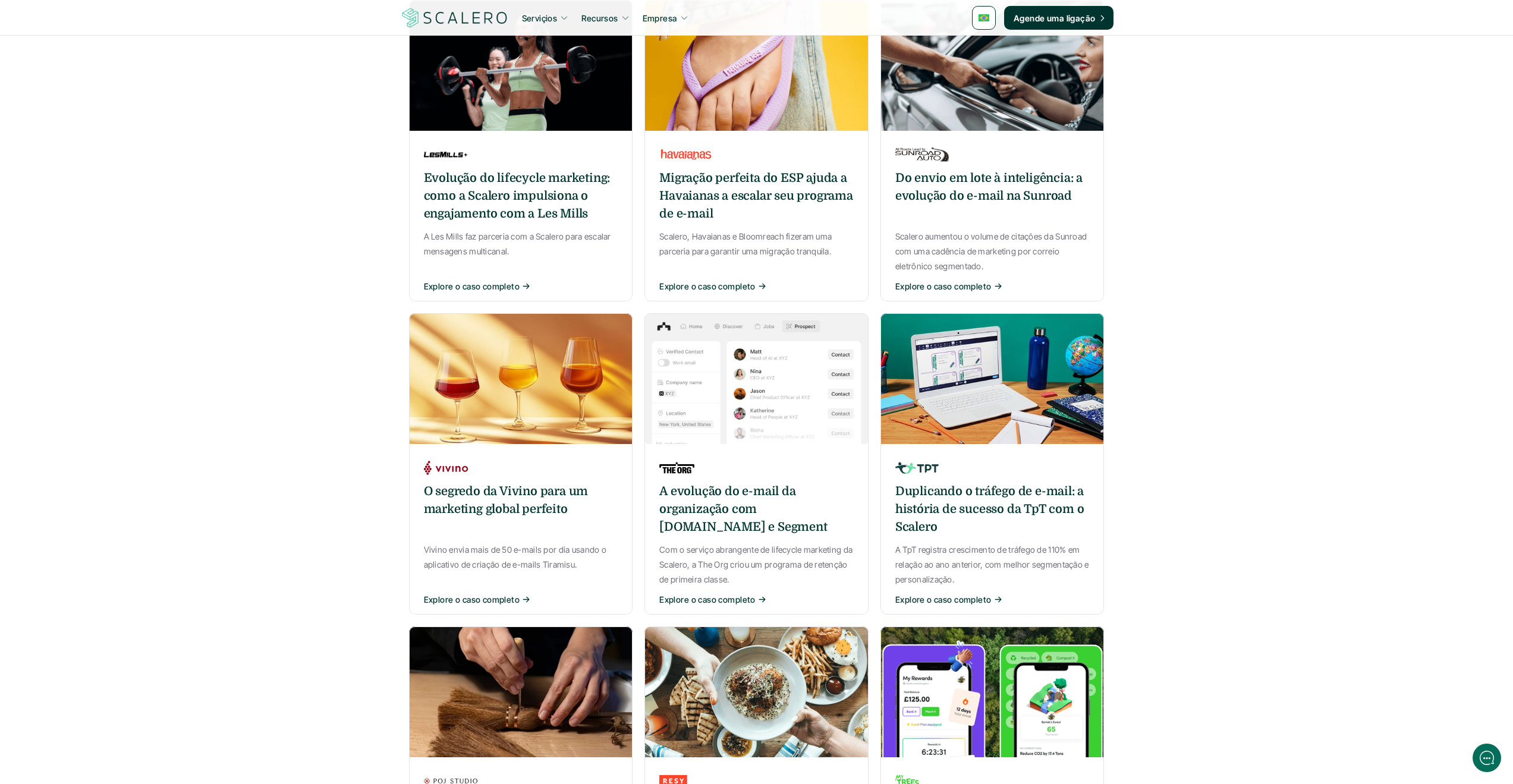
click at [730, 476] on div "A evolução do e-mail da organização com [DOMAIN_NAME] e Segment Com o serviço a…" at bounding box center [756, 532] width 224 height 164
